Goal: Task Accomplishment & Management: Complete application form

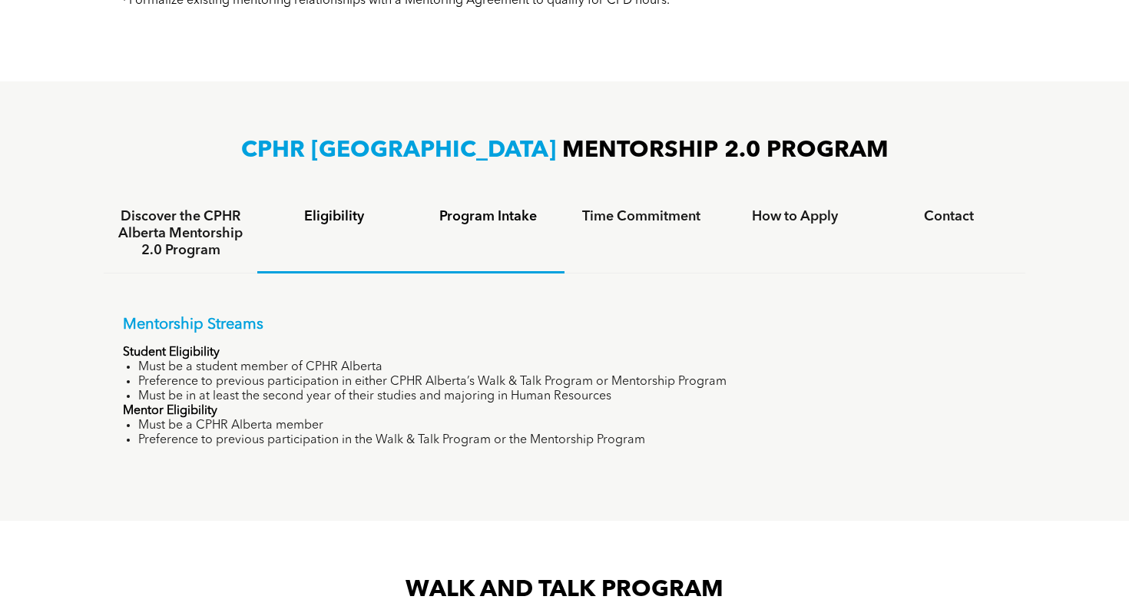
scroll to position [887, 0]
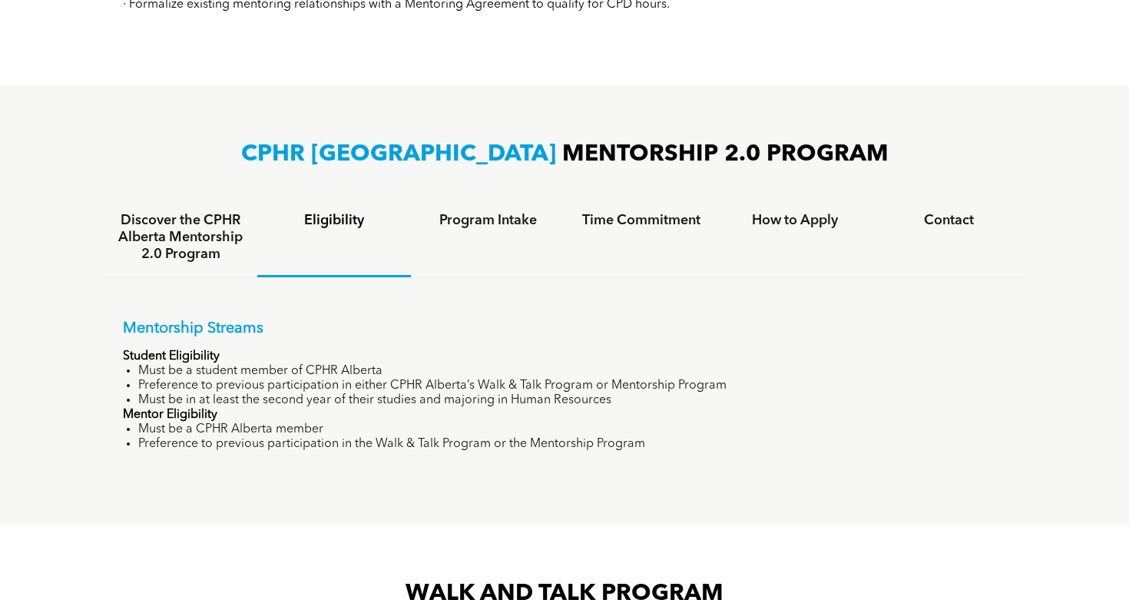
click at [330, 220] on h4 "Eligibility" at bounding box center [334, 220] width 126 height 17
click at [780, 215] on h4 "How to Apply" at bounding box center [795, 220] width 126 height 17
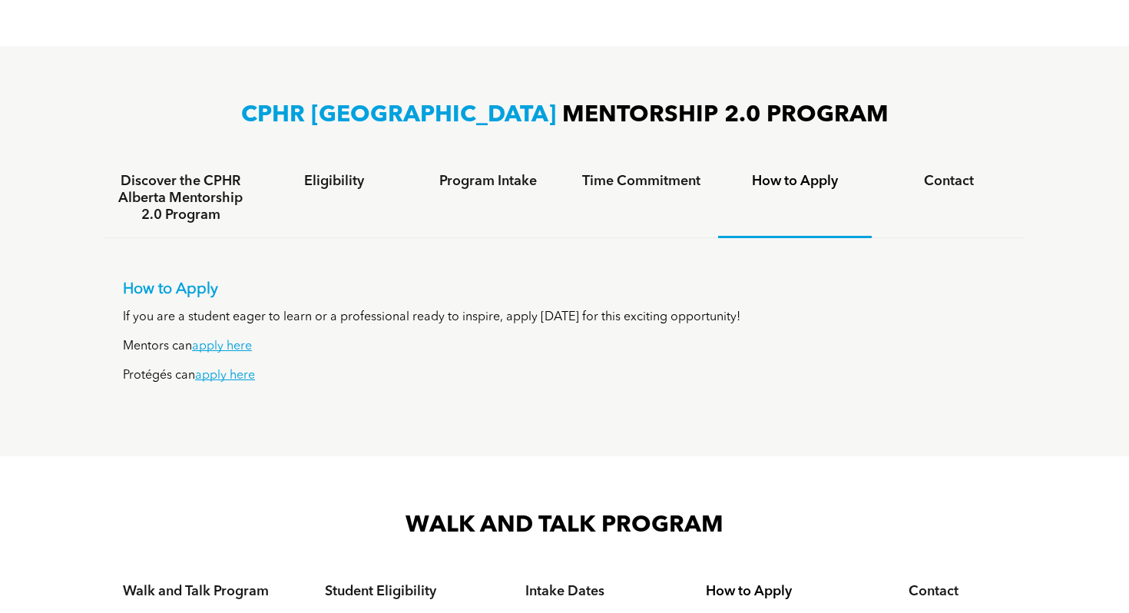
scroll to position [938, 0]
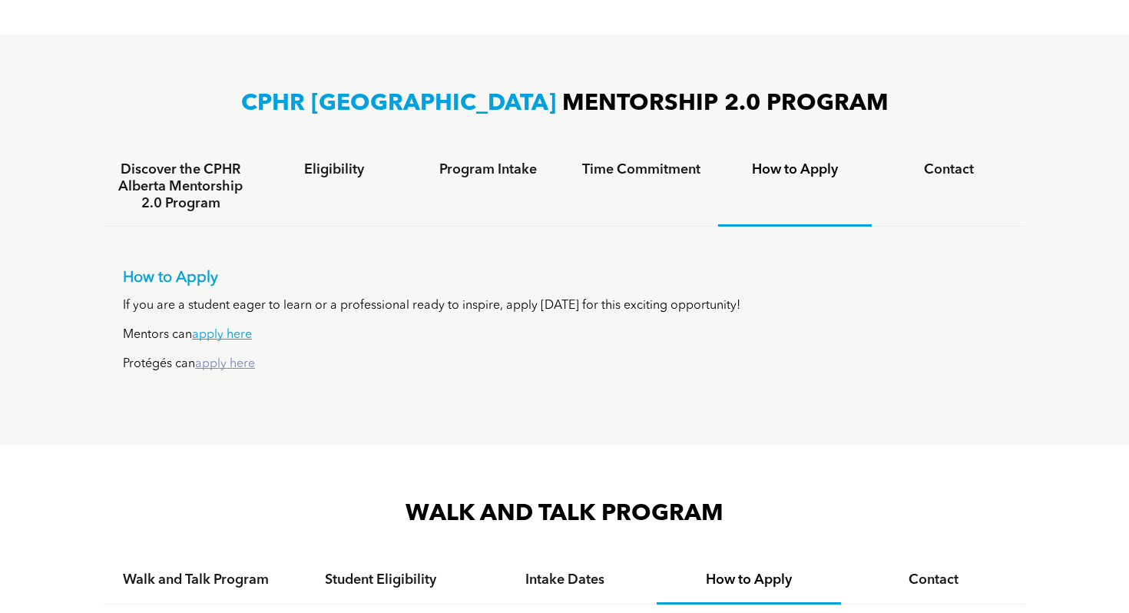
click at [223, 363] on link "apply here" at bounding box center [225, 364] width 60 height 12
click at [231, 367] on link "apply here" at bounding box center [225, 364] width 60 height 12
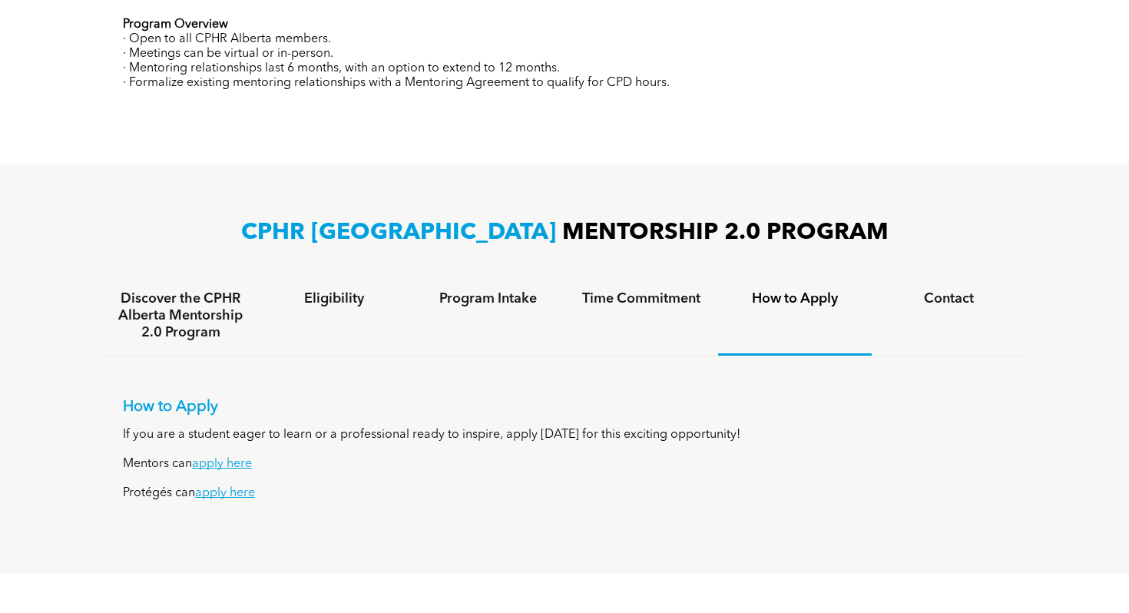
scroll to position [786, 0]
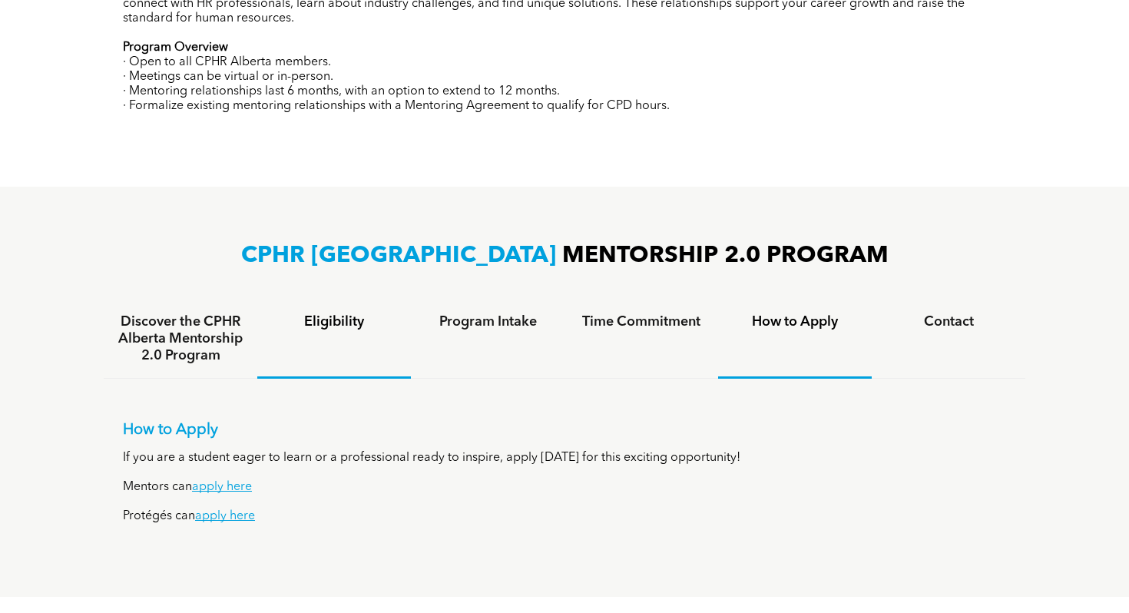
click at [336, 320] on h4 "Eligibility" at bounding box center [334, 321] width 126 height 17
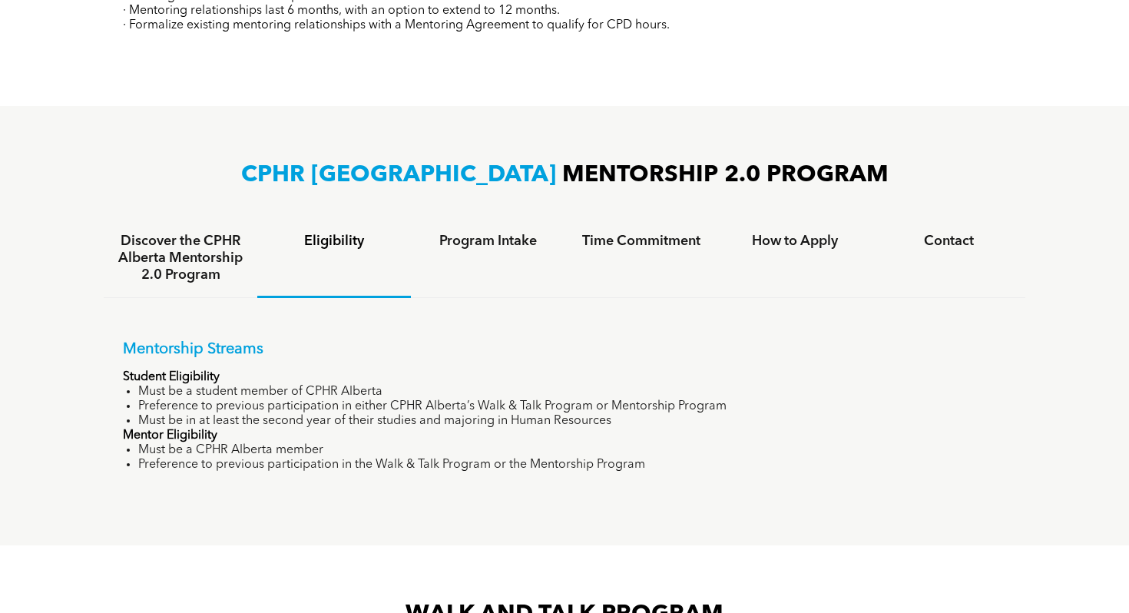
scroll to position [870, 0]
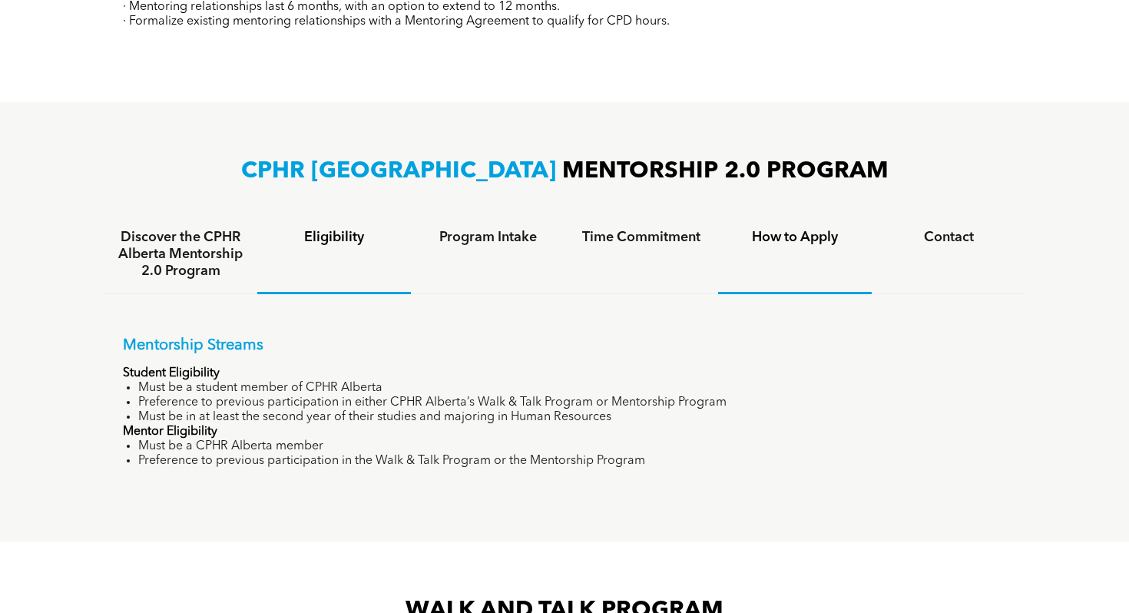
click at [801, 236] on h4 "How to Apply" at bounding box center [795, 237] width 126 height 17
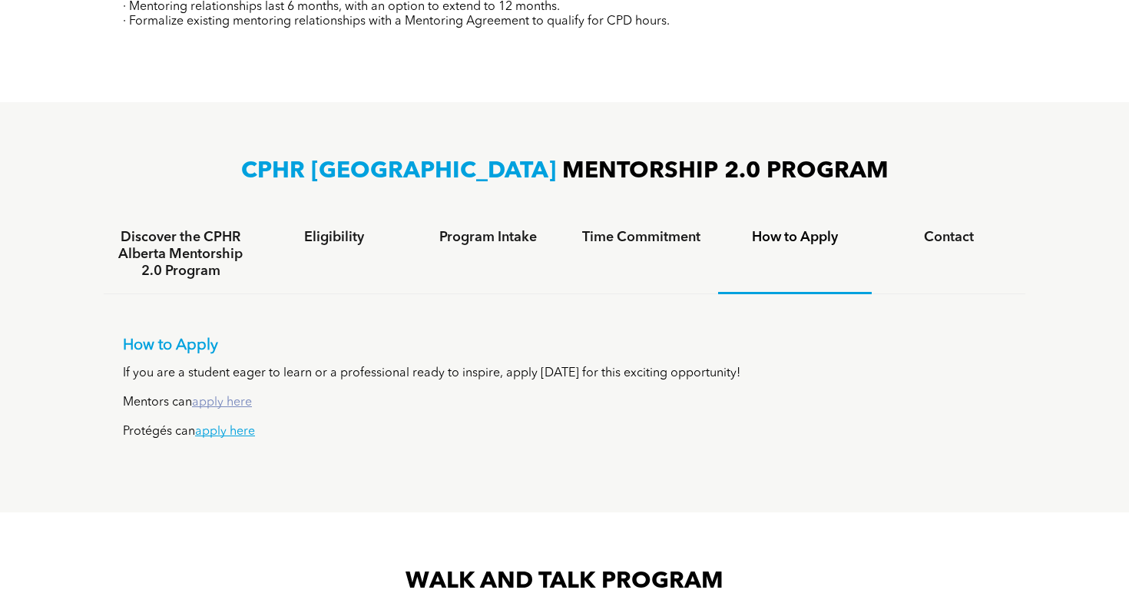
click at [216, 400] on link "apply here" at bounding box center [222, 402] width 60 height 12
click at [330, 235] on h4 "Eligibility" at bounding box center [334, 237] width 126 height 17
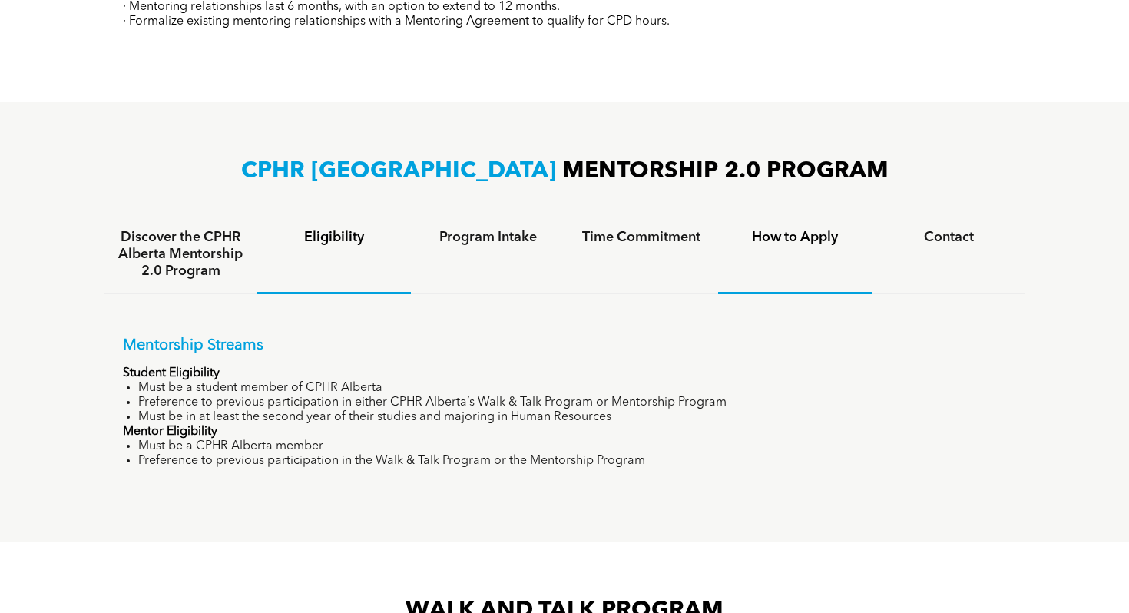
click at [793, 241] on h4 "How to Apply" at bounding box center [795, 237] width 126 height 17
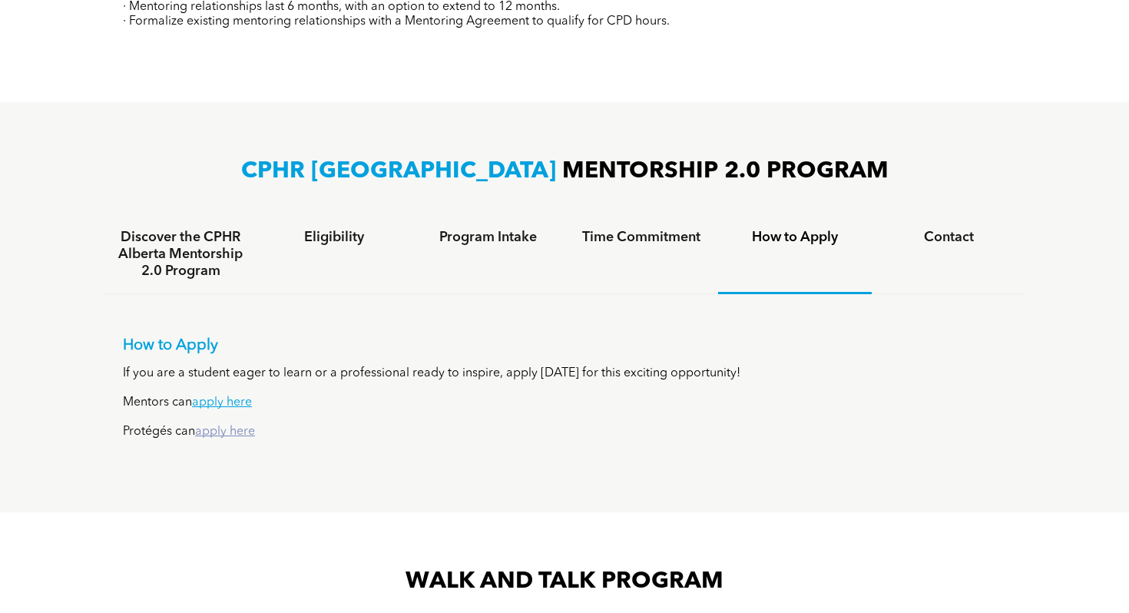
click at [221, 426] on link "apply here" at bounding box center [225, 432] width 60 height 12
